Goal: Information Seeking & Learning: Learn about a topic

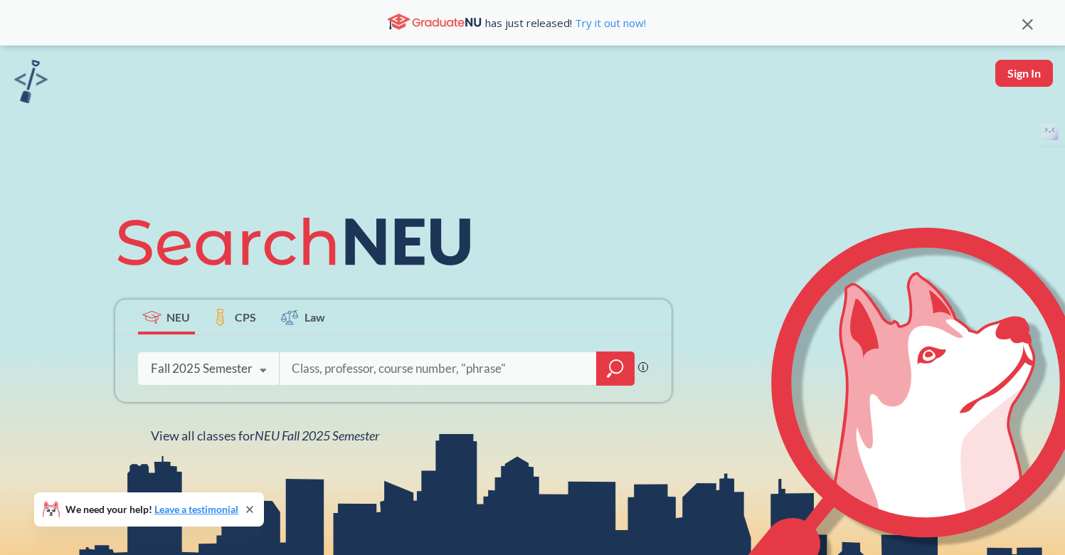
click at [231, 369] on div "Fall 2025 Semester" at bounding box center [202, 369] width 102 height 16
click at [397, 366] on input "search" at bounding box center [438, 369] width 296 height 30
click at [216, 373] on div "Fall 2025 Semester" at bounding box center [202, 369] width 102 height 16
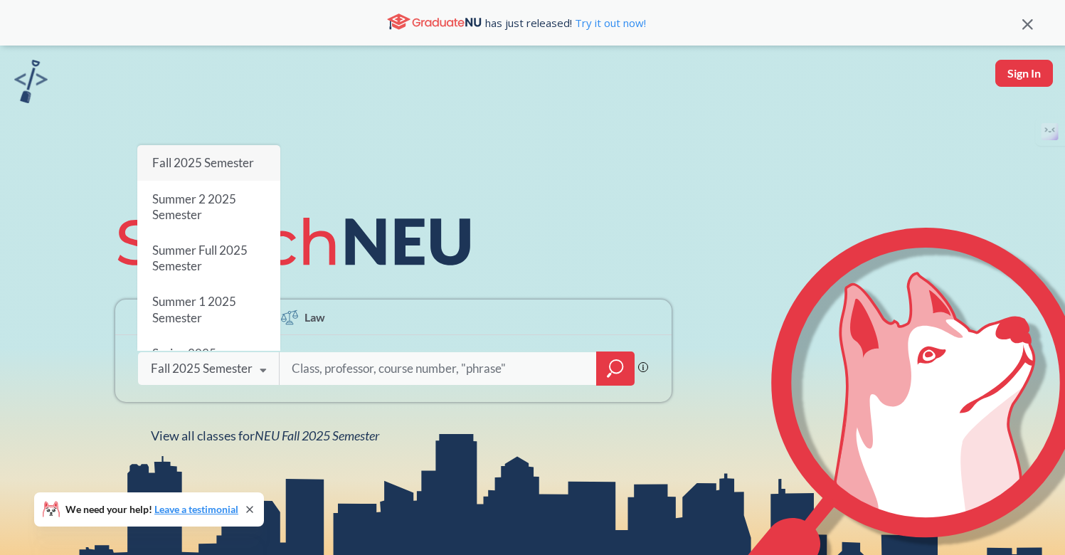
click at [605, 381] on div at bounding box center [615, 368] width 38 height 34
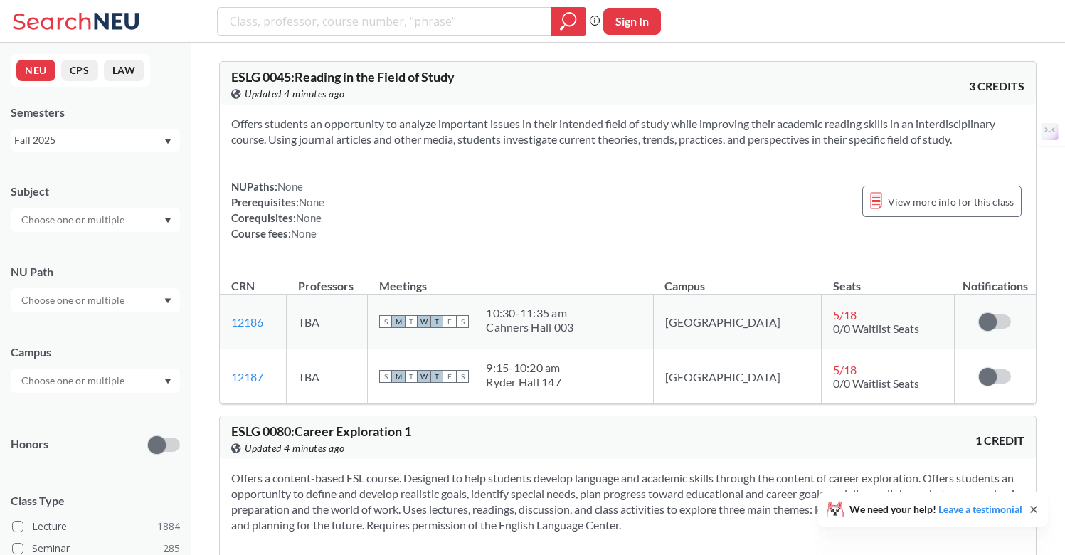
click at [122, 217] on input "text" at bounding box center [73, 219] width 119 height 17
type input "c"
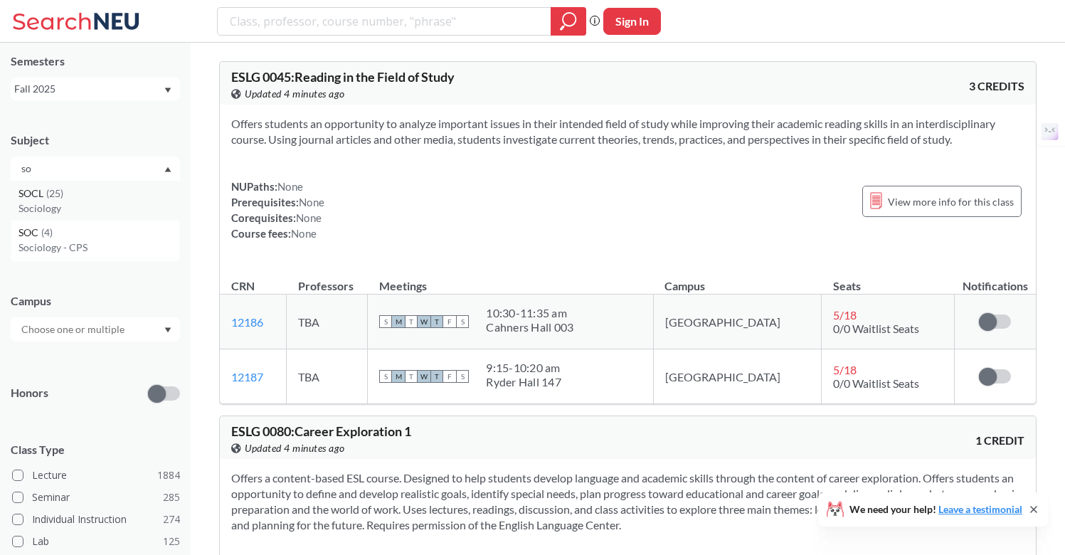
scroll to position [57, 0]
type input "so"
click at [116, 322] on input "text" at bounding box center [73, 323] width 119 height 17
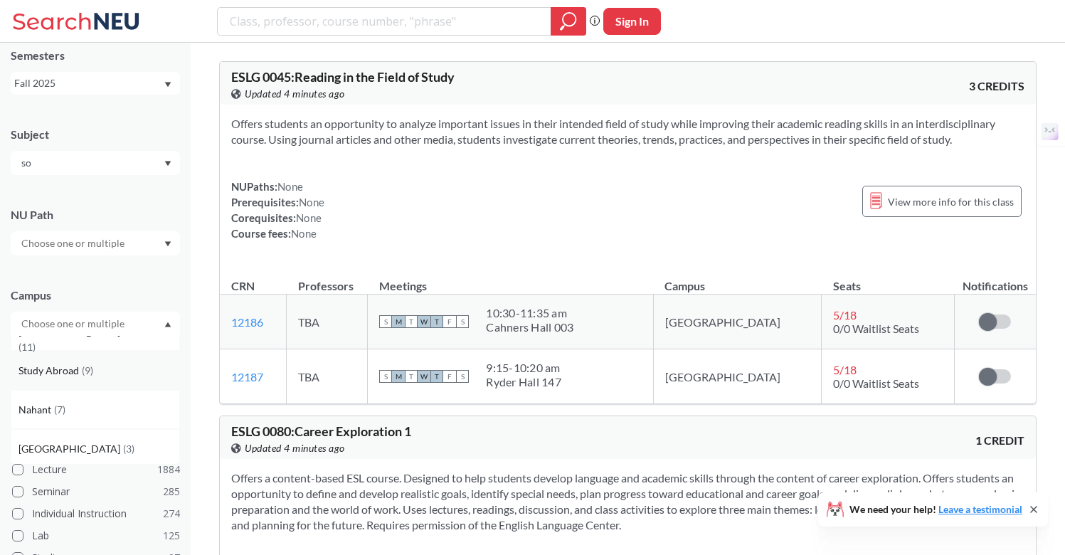
scroll to position [459, 0]
click at [114, 269] on div "Subject so NU Path Campus [GEOGRAPHIC_DATA] ( 2038 ) Online ( 667 ) No campus, …" at bounding box center [95, 434] width 169 height 645
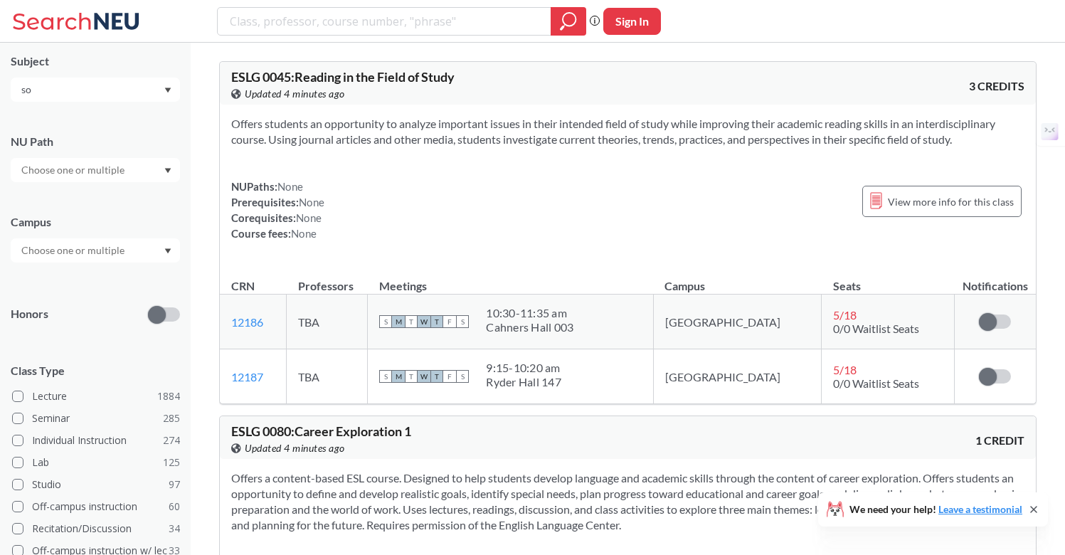
scroll to position [0, 0]
